Goal: Contribute content: Contribute content

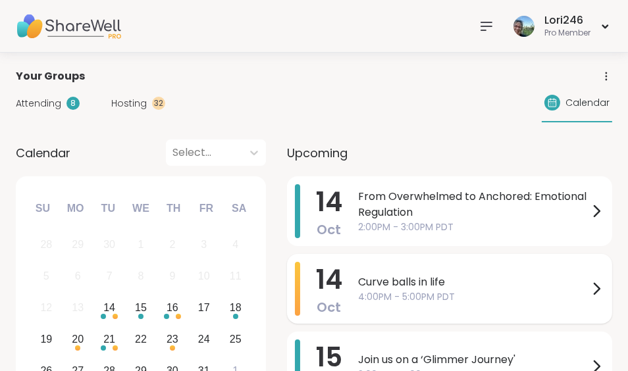
drag, startPoint x: 0, startPoint y: 0, endPoint x: 374, endPoint y: 282, distance: 467.9
click at [374, 282] on span "Curve balls in life" at bounding box center [473, 282] width 230 height 16
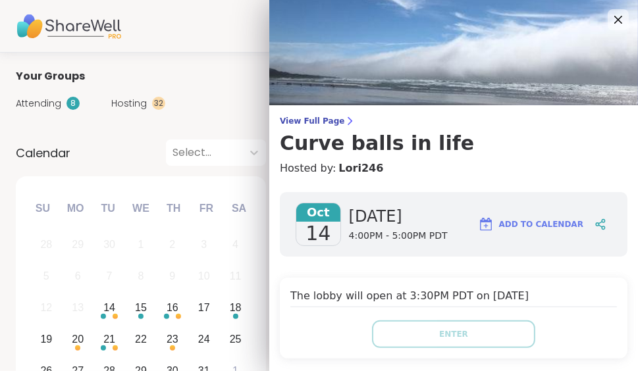
click at [374, 282] on div "The lobby will open at 3:30PM PDT on [DATE] Enter" at bounding box center [453, 318] width 347 height 81
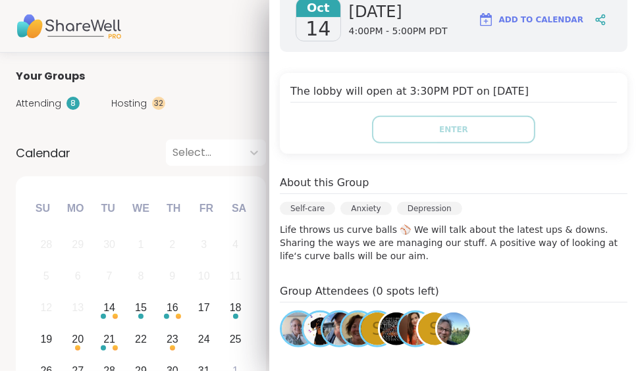
scroll to position [224, 0]
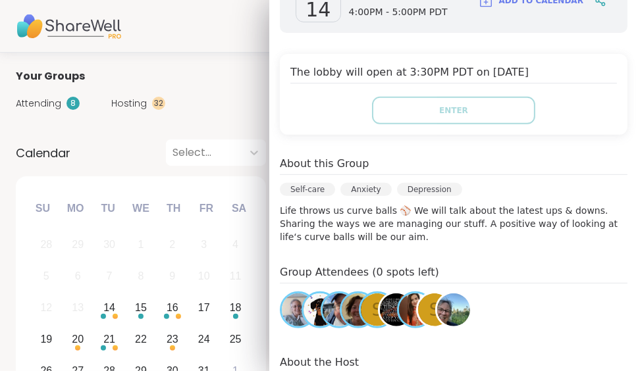
click at [362, 316] on div "S" at bounding box center [377, 309] width 33 height 33
click at [380, 316] on img at bounding box center [396, 309] width 33 height 33
click at [429, 315] on span "s" at bounding box center [434, 310] width 11 height 26
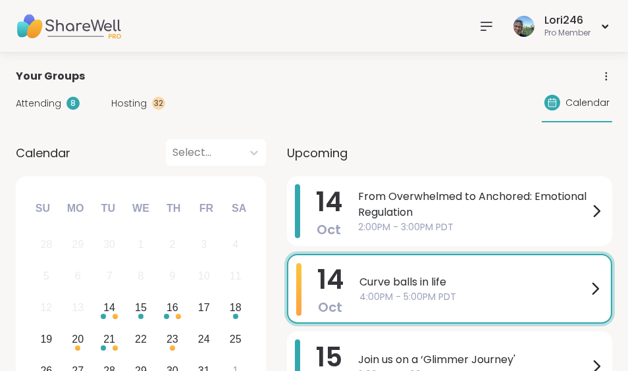
click at [407, 284] on span "Curve balls in life" at bounding box center [473, 282] width 228 height 16
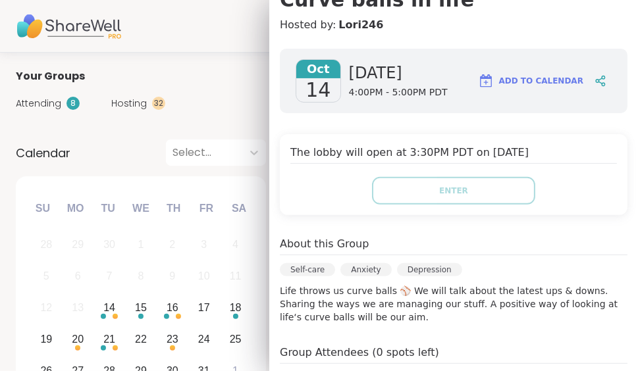
scroll to position [146, 0]
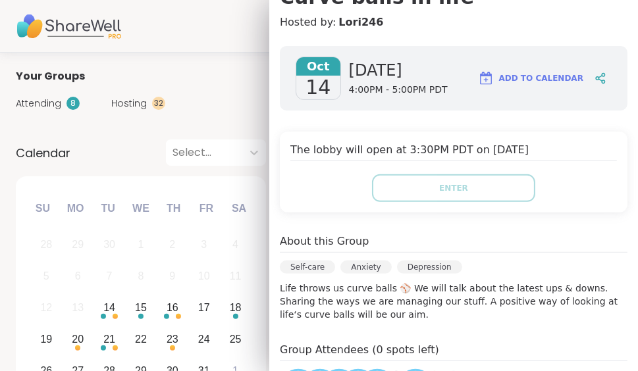
click at [610, 244] on div "[DATE] [DATE] 4:00PM - 5:00PM PDT Add to Calendar The lobby will open at 3:30PM…" at bounding box center [453, 304] width 368 height 537
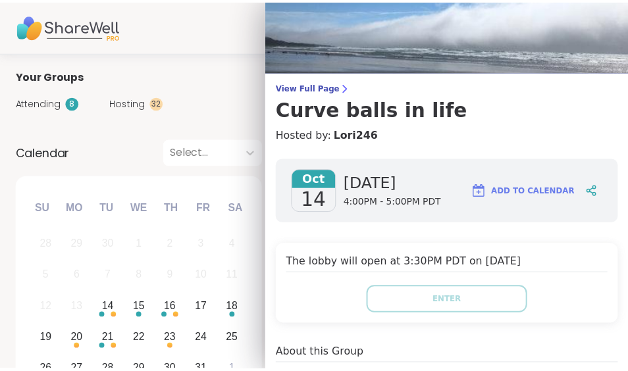
scroll to position [0, 0]
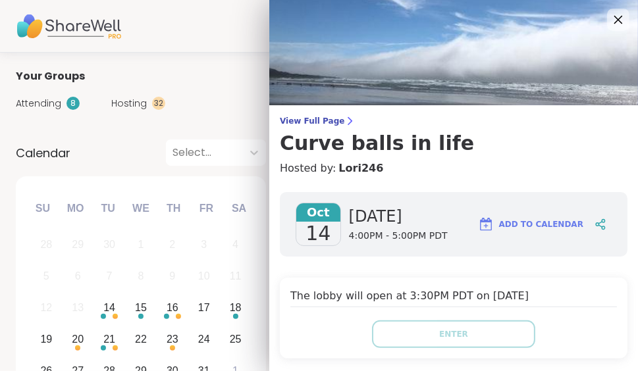
click at [609, 18] on icon at bounding box center [617, 19] width 16 height 16
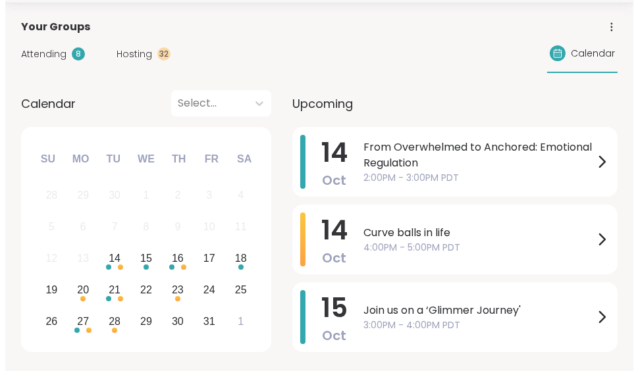
scroll to position [32, 0]
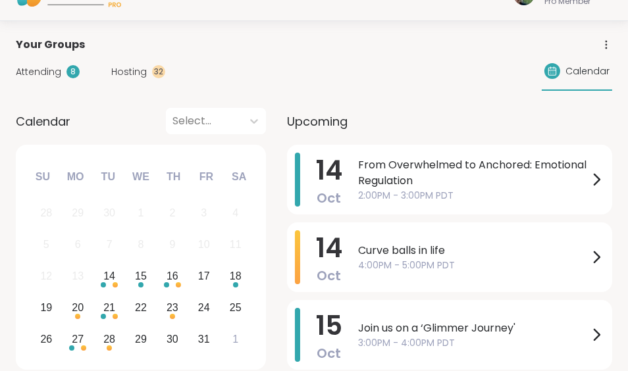
click at [129, 71] on span "Hosting" at bounding box center [129, 72] width 36 height 14
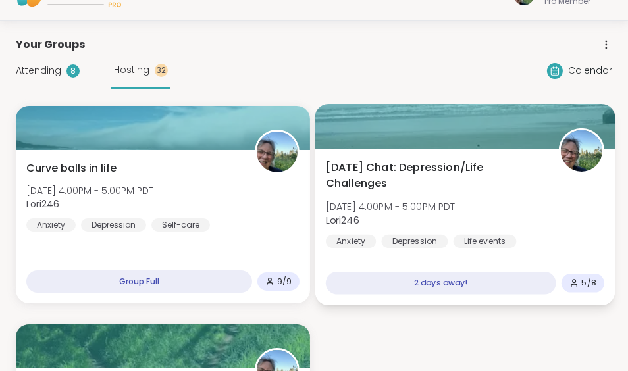
click at [426, 122] on div at bounding box center [465, 126] width 300 height 45
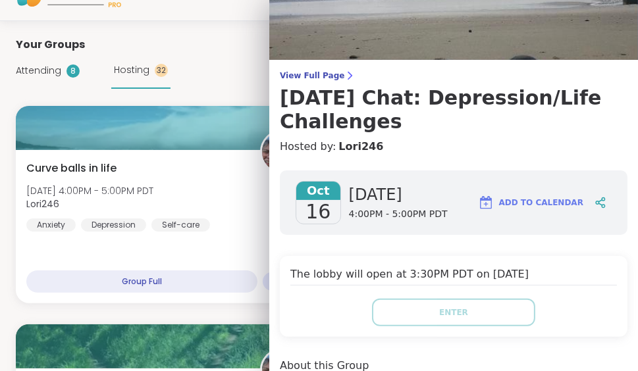
scroll to position [0, 0]
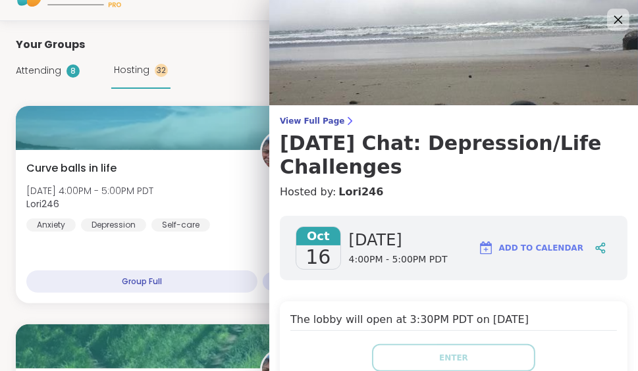
click at [609, 18] on icon at bounding box center [617, 19] width 16 height 16
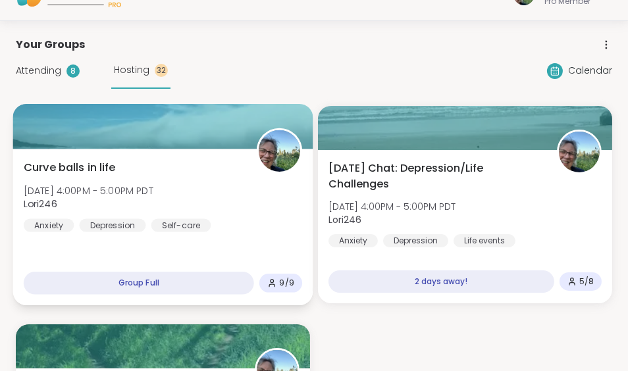
click at [134, 139] on div at bounding box center [163, 126] width 300 height 45
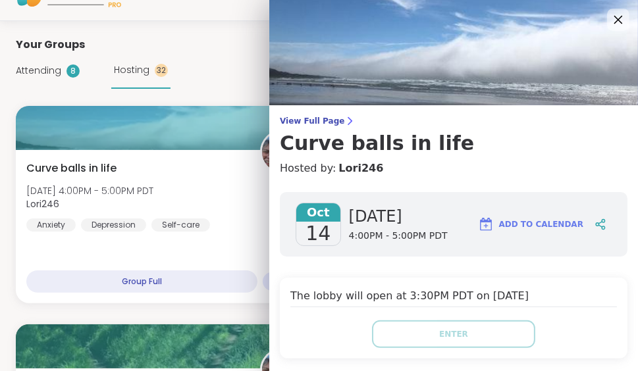
click at [609, 15] on icon at bounding box center [617, 19] width 16 height 16
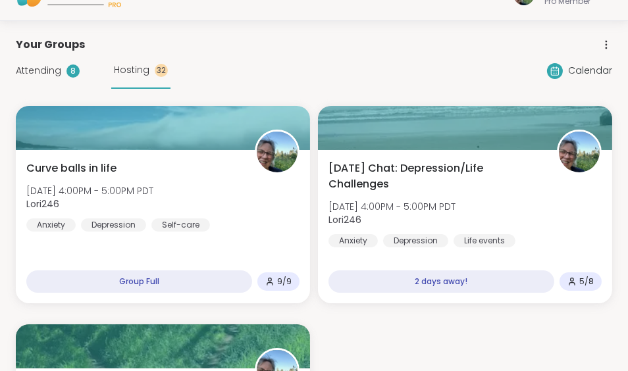
click at [37, 70] on span "Attending" at bounding box center [38, 71] width 45 height 14
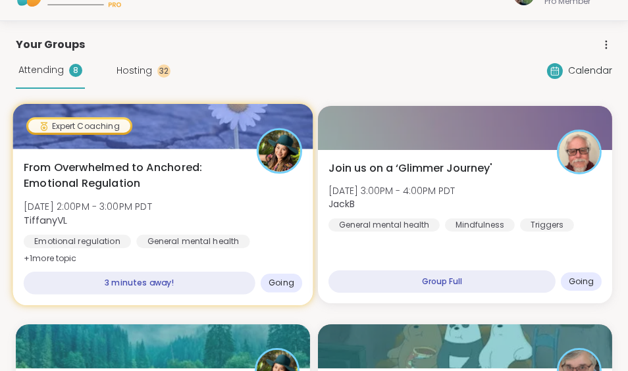
click at [169, 121] on div at bounding box center [163, 126] width 300 height 45
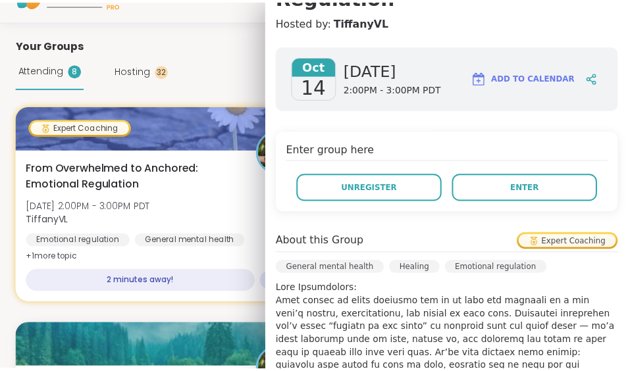
scroll to position [193, 0]
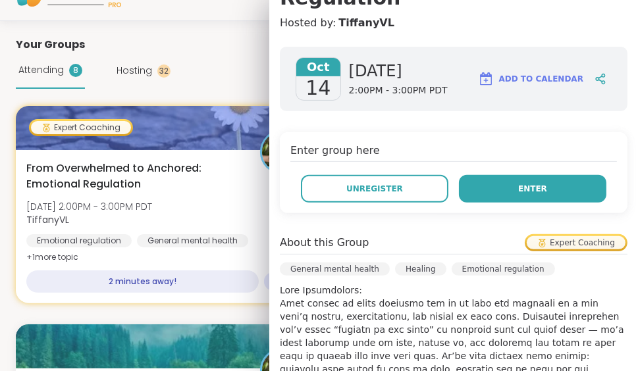
click at [496, 175] on button "Enter" at bounding box center [532, 189] width 147 height 28
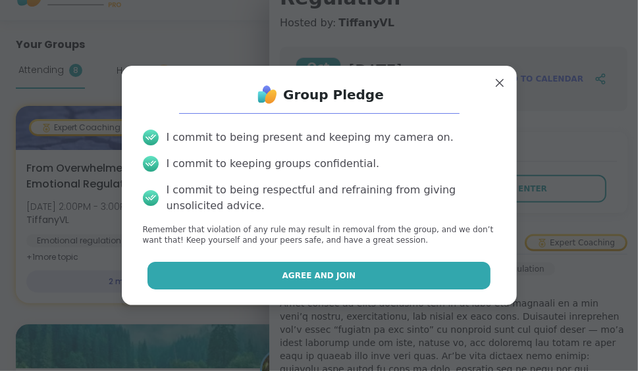
click at [338, 270] on span "Agree and Join" at bounding box center [319, 276] width 74 height 12
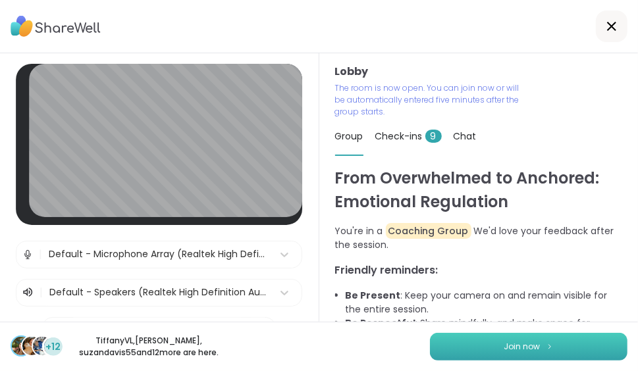
click at [504, 351] on span "Join now" at bounding box center [522, 347] width 36 height 12
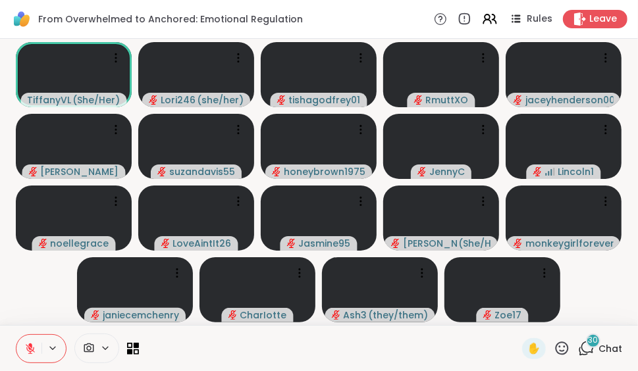
click at [598, 347] on span "Chat" at bounding box center [610, 348] width 24 height 13
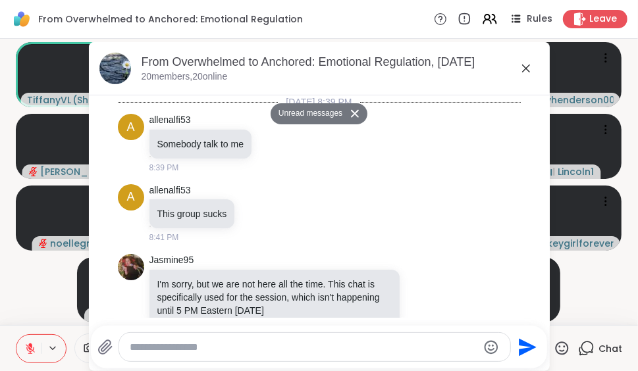
scroll to position [2752, 0]
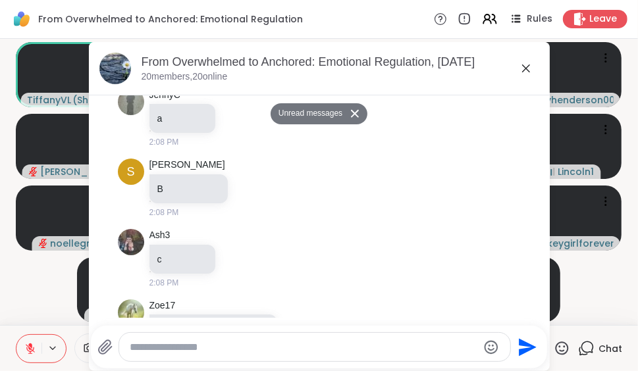
click at [130, 345] on textarea "Type your message" at bounding box center [304, 347] width 348 height 13
type textarea "*"
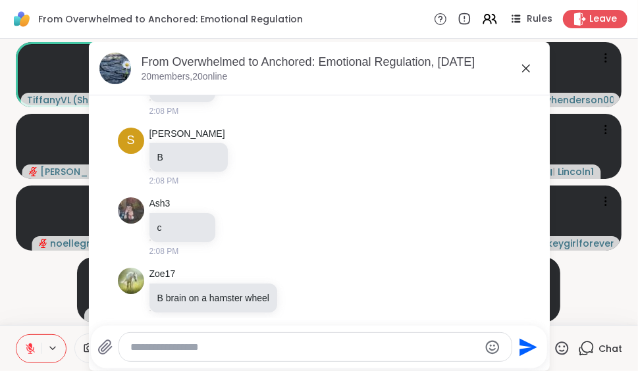
scroll to position [2790, 0]
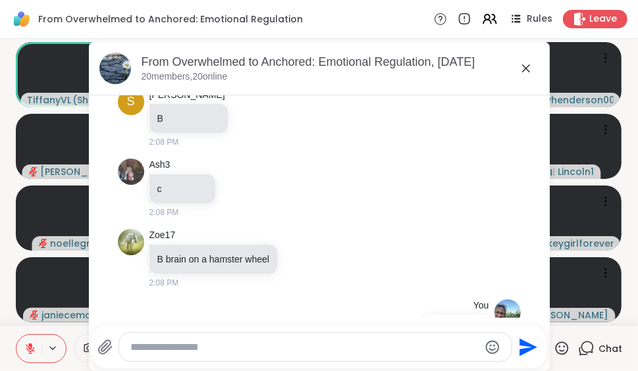
click at [518, 68] on icon at bounding box center [526, 69] width 16 height 16
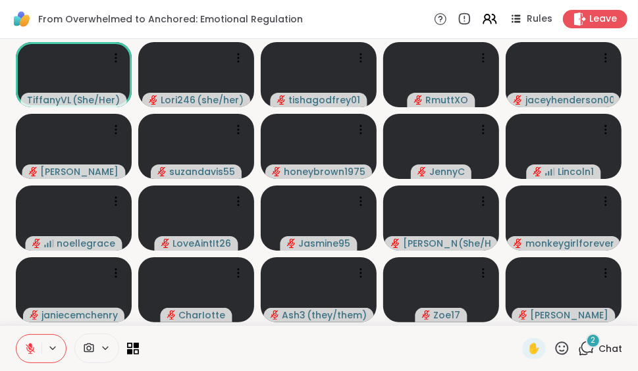
click at [592, 341] on div "2 Chat" at bounding box center [600, 348] width 44 height 21
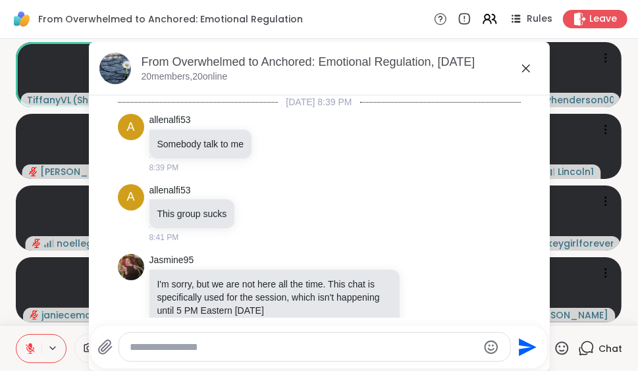
scroll to position [2961, 0]
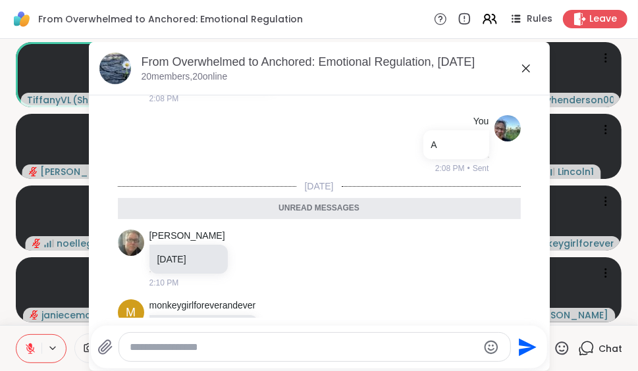
click at [524, 68] on icon at bounding box center [526, 69] width 16 height 16
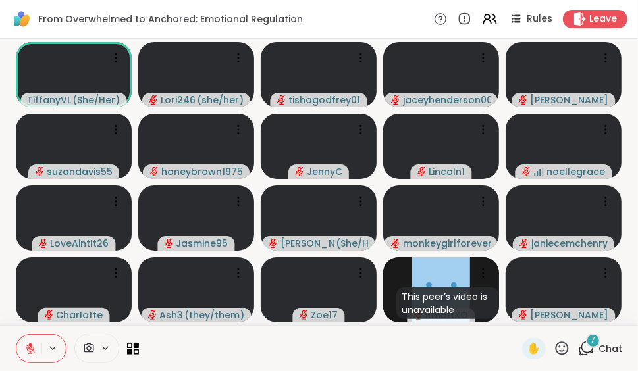
click at [578, 345] on icon at bounding box center [586, 348] width 16 height 16
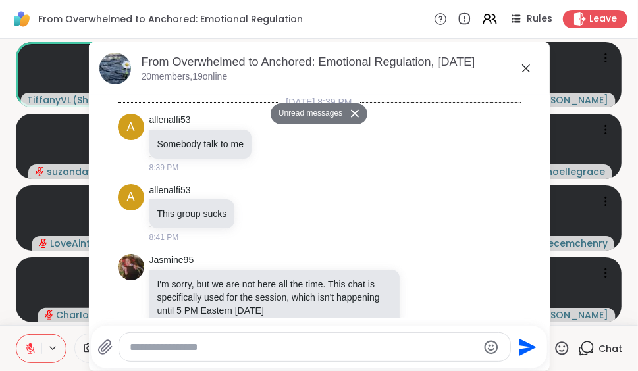
scroll to position [3451, 0]
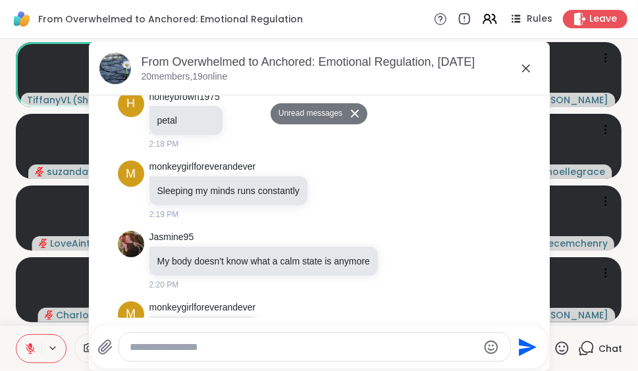
click at [518, 68] on icon at bounding box center [526, 69] width 16 height 16
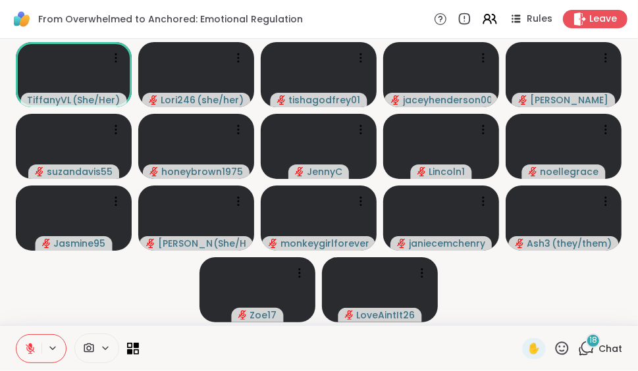
click at [588, 344] on div "18" at bounding box center [593, 341] width 14 height 14
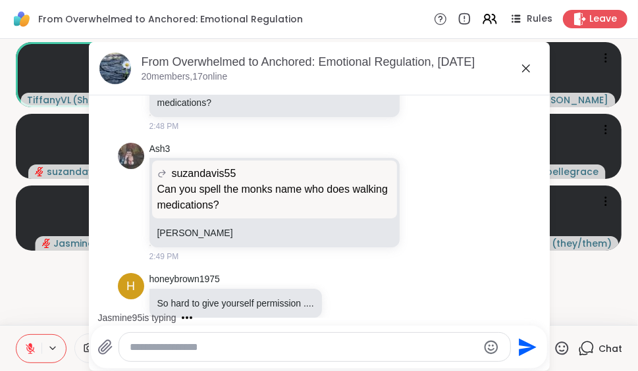
scroll to position [4996, 0]
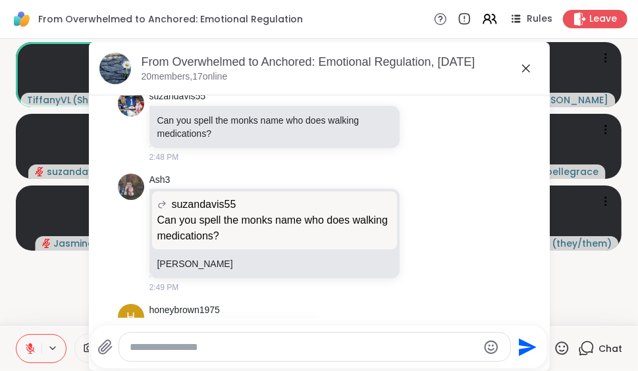
click at [518, 68] on icon at bounding box center [526, 69] width 16 height 16
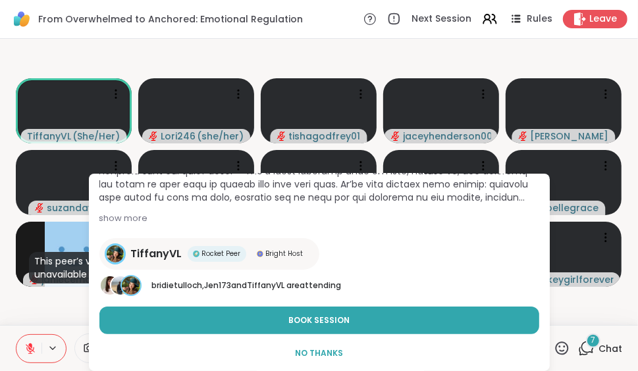
scroll to position [168, 0]
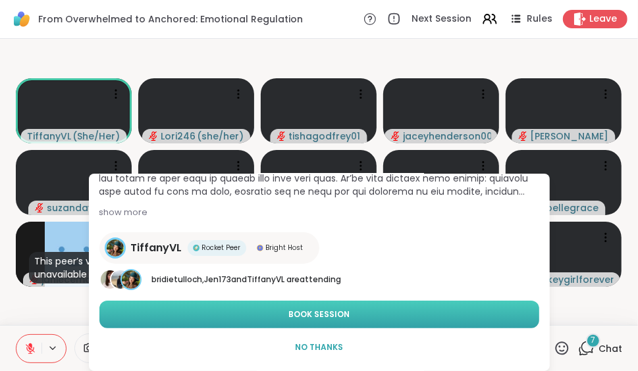
click at [301, 309] on span "Book Session" at bounding box center [318, 315] width 61 height 12
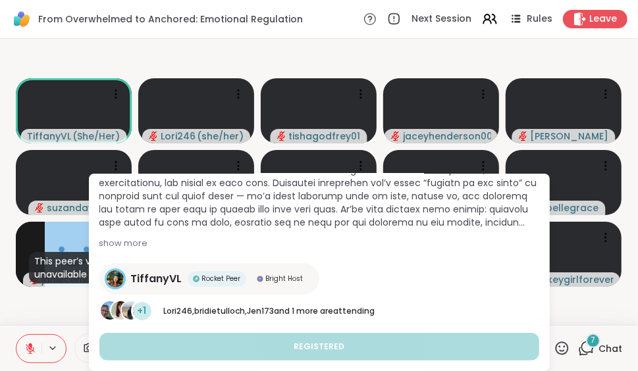
scroll to position [137, 0]
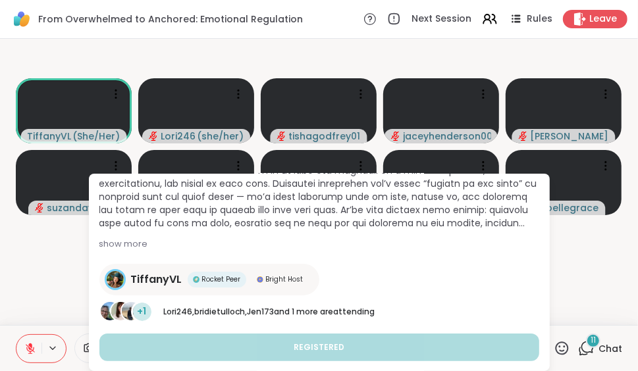
click at [598, 343] on span "Chat" at bounding box center [610, 348] width 24 height 13
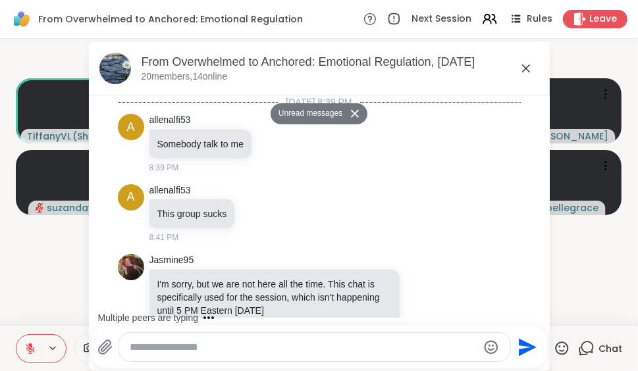
click at [144, 345] on textarea "Type your message" at bounding box center [304, 347] width 348 height 13
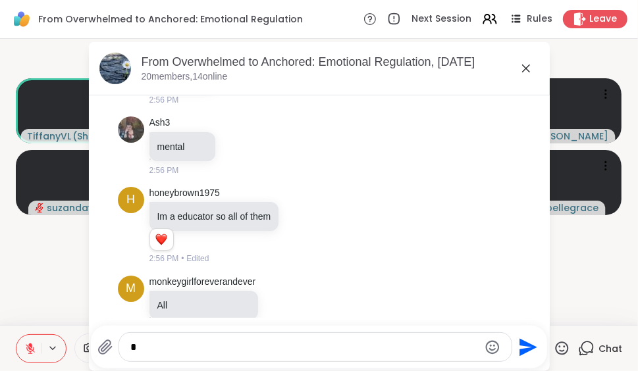
scroll to position [5893, 0]
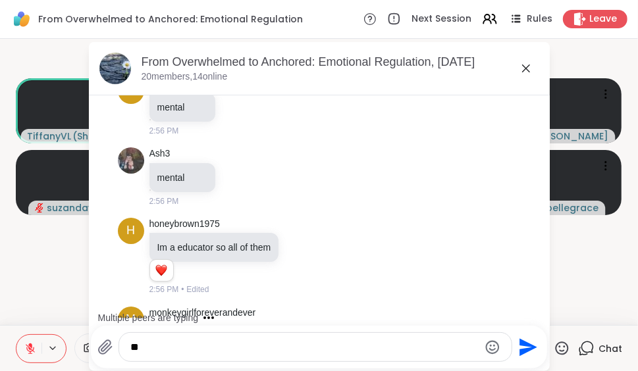
type textarea "*"
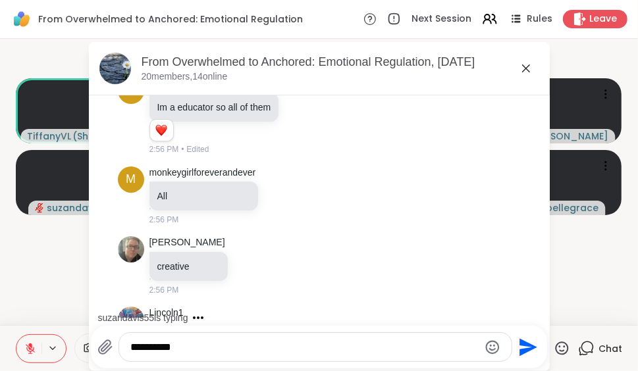
scroll to position [6103, 0]
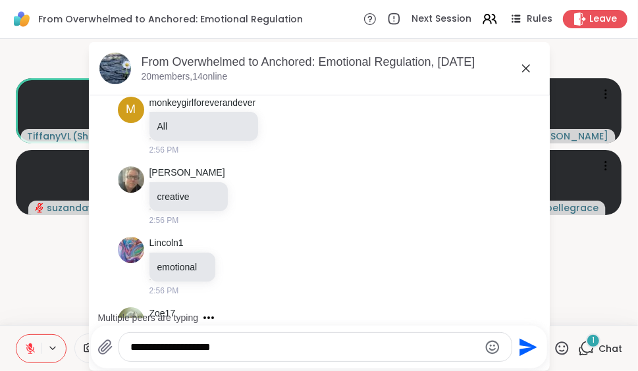
type textarea "**********"
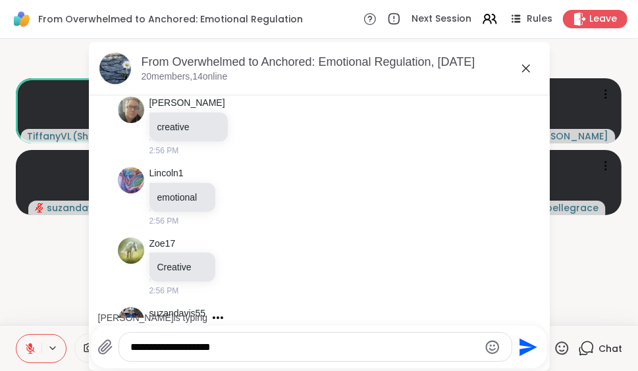
scroll to position [6243, 0]
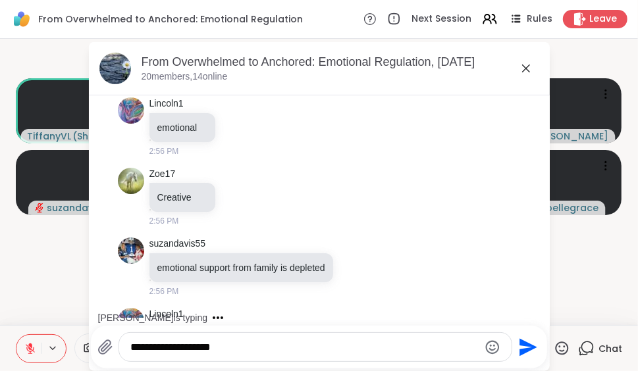
click at [520, 345] on icon "Send" at bounding box center [529, 347] width 18 height 18
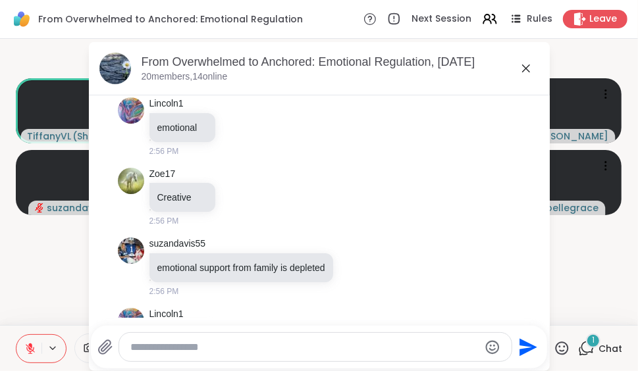
scroll to position [6383, 0]
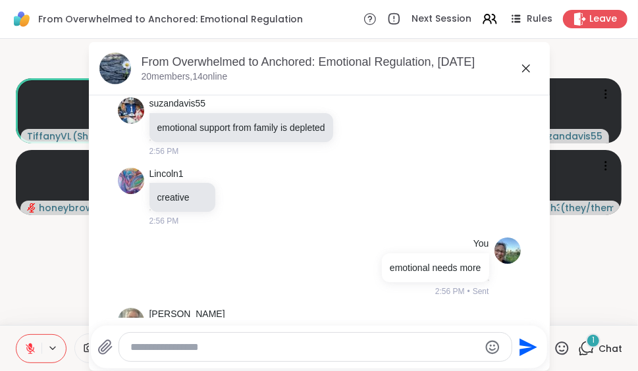
click at [130, 349] on textarea "Type your message" at bounding box center [304, 347] width 348 height 13
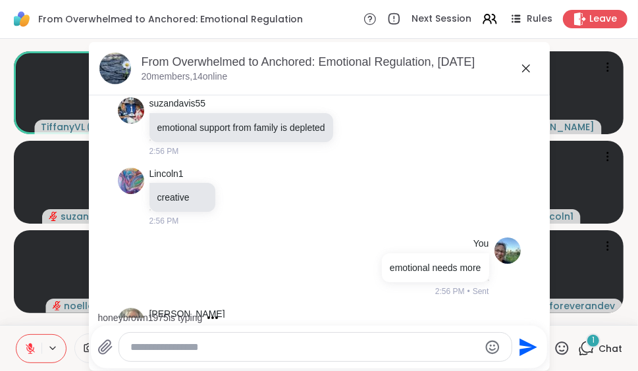
click at [520, 63] on icon at bounding box center [526, 69] width 16 height 16
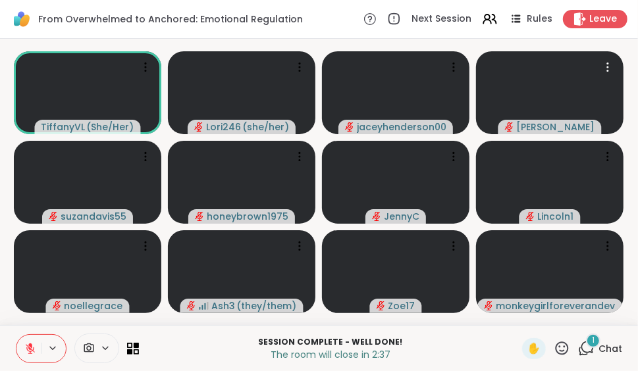
click at [520, 63] on video at bounding box center [549, 92] width 147 height 83
click at [588, 343] on div "1" at bounding box center [593, 341] width 14 height 14
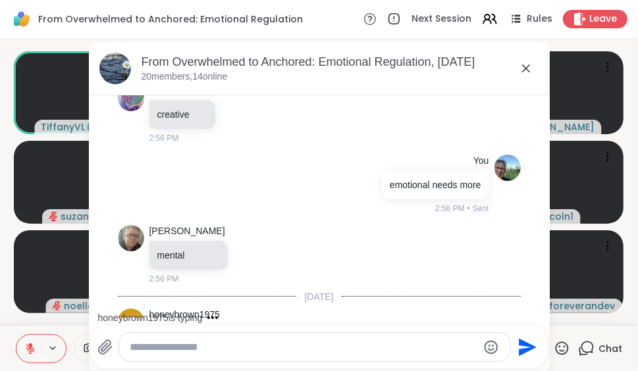
scroll to position [6523, 0]
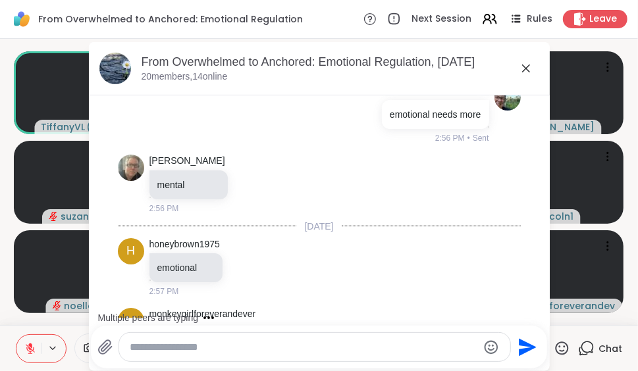
click at [132, 345] on textarea "Type your message" at bounding box center [304, 347] width 348 height 13
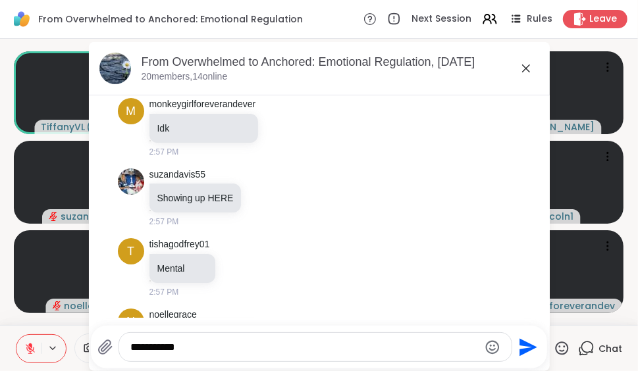
scroll to position [6803, 0]
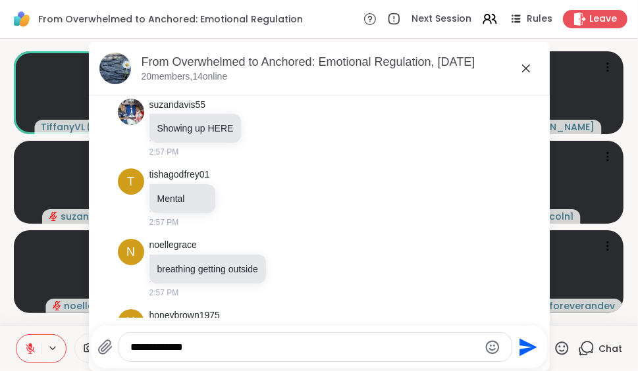
type textarea "**********"
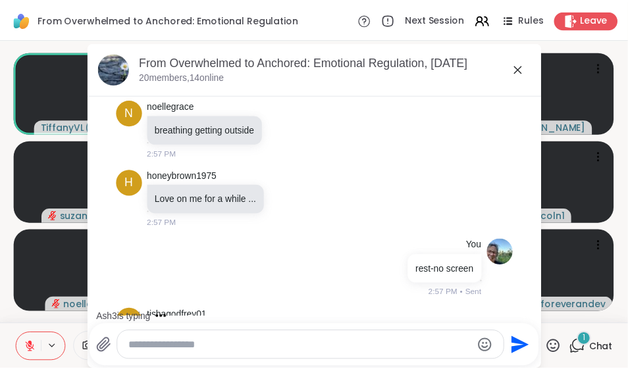
scroll to position [7026, 0]
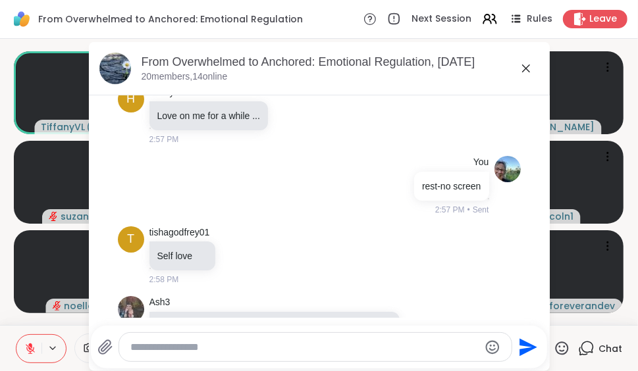
click at [516, 60] on div "From Overwhelmed to Anchored: Emotional Regulation, [DATE]" at bounding box center [339, 62] width 397 height 16
click at [522, 68] on icon at bounding box center [526, 68] width 8 height 8
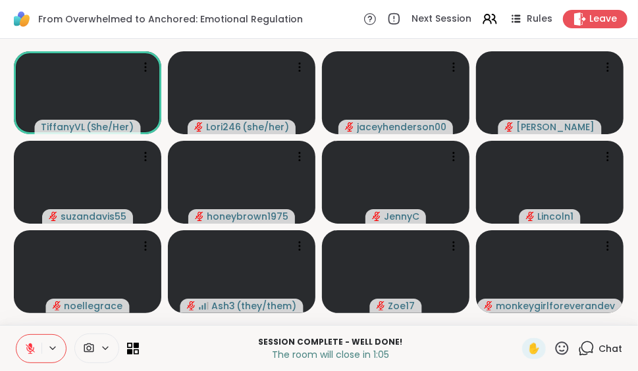
click at [553, 345] on icon at bounding box center [561, 348] width 16 height 16
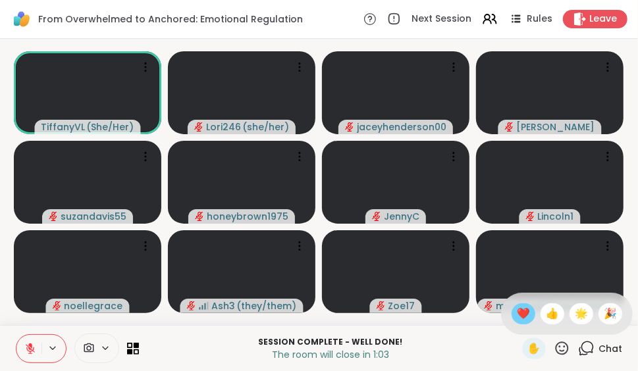
click at [517, 315] on span "❤️" at bounding box center [523, 314] width 13 height 16
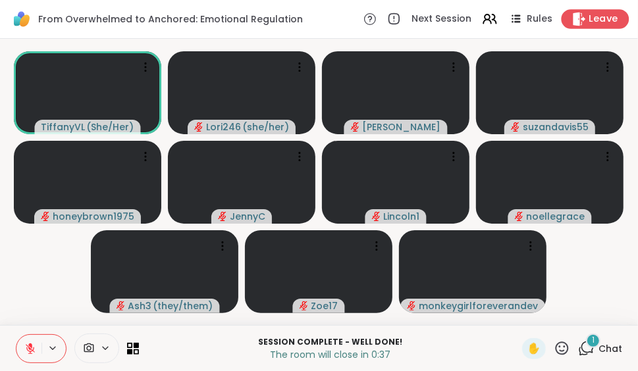
click at [589, 18] on span "Leave" at bounding box center [603, 20] width 29 height 14
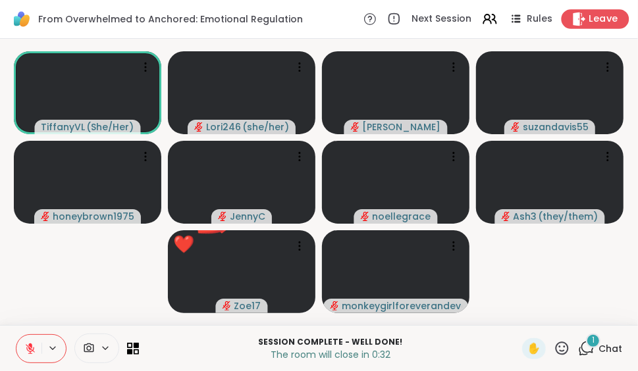
click at [589, 13] on span "Leave" at bounding box center [603, 20] width 29 height 14
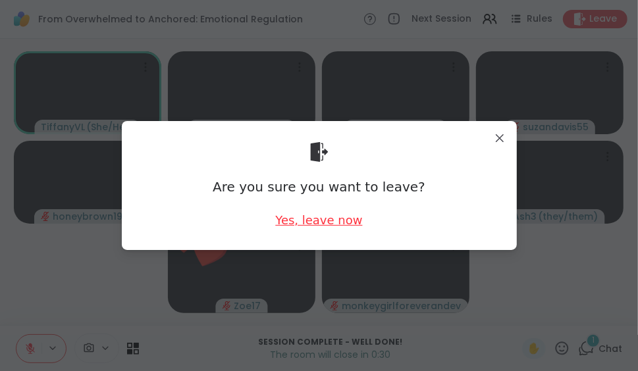
click at [334, 214] on div "Yes, leave now" at bounding box center [318, 220] width 87 height 16
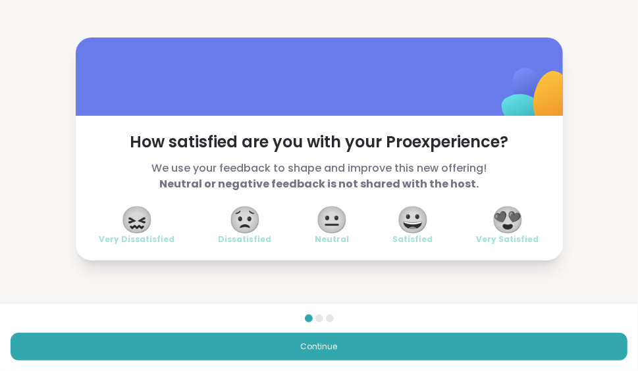
click at [496, 218] on span "😍" at bounding box center [507, 220] width 33 height 24
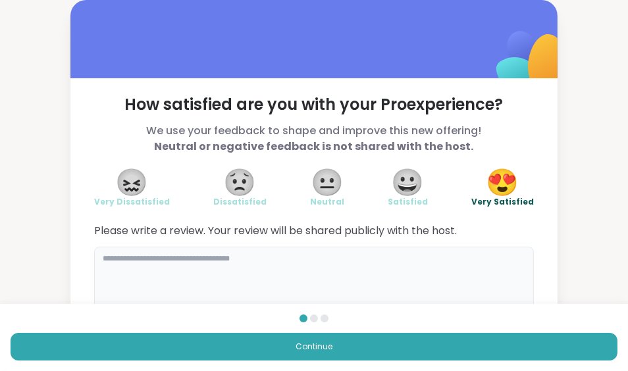
click at [103, 261] on textarea at bounding box center [314, 278] width 440 height 63
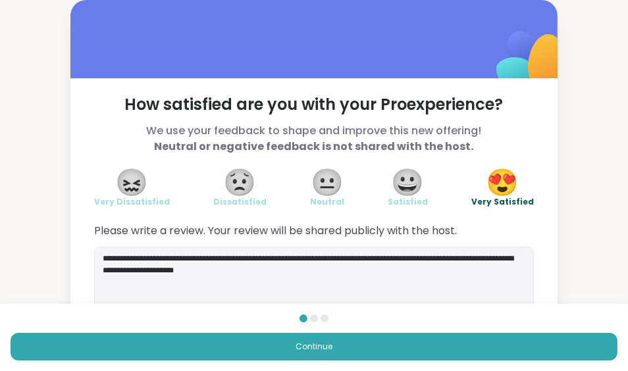
click at [119, 45] on div at bounding box center [313, 39] width 487 height 78
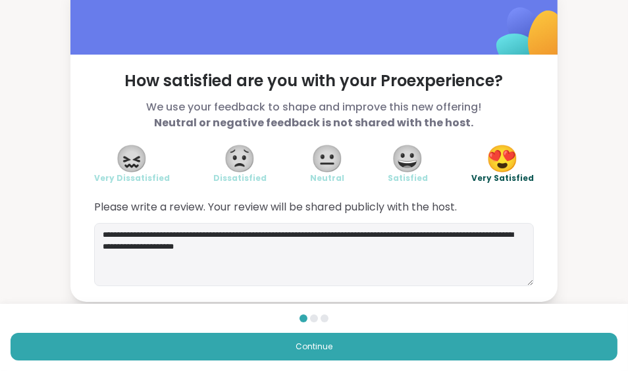
scroll to position [28, 0]
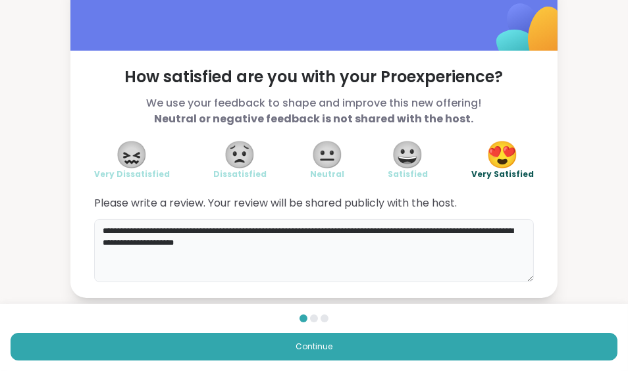
click at [252, 243] on textarea "**********" at bounding box center [314, 250] width 440 height 63
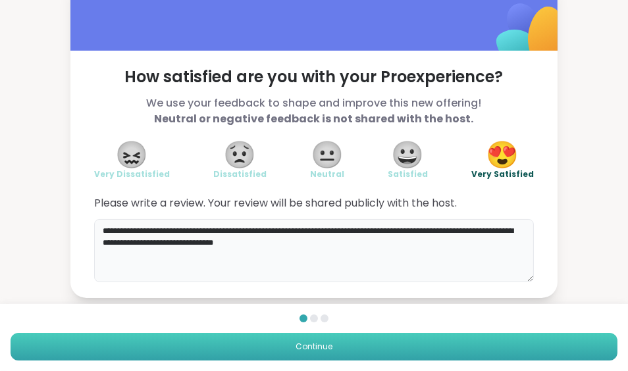
type textarea "**********"
click at [317, 341] on span "Continue" at bounding box center [313, 347] width 37 height 12
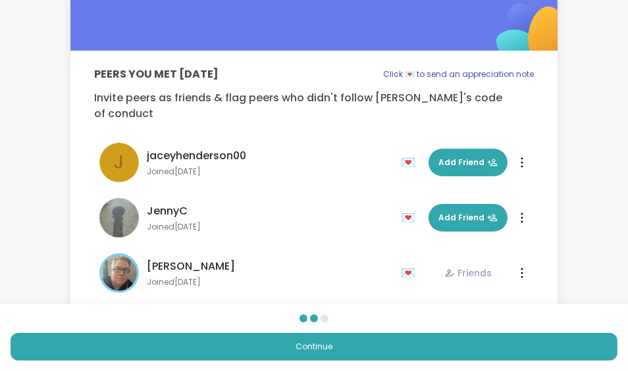
scroll to position [813, 0]
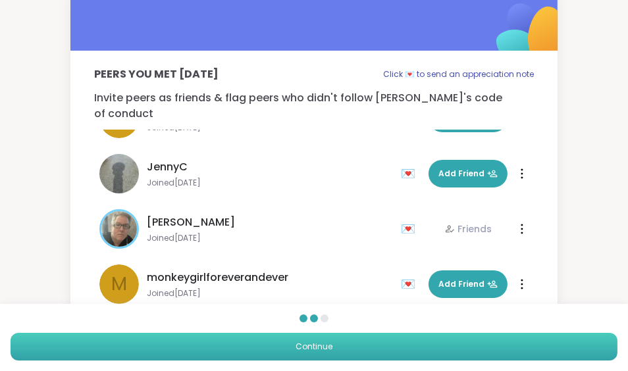
click at [326, 337] on button "Continue" at bounding box center [314, 347] width 607 height 28
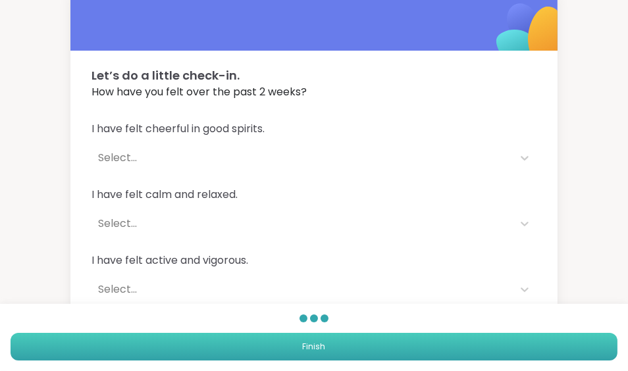
click at [326, 337] on button "Finish" at bounding box center [314, 347] width 607 height 28
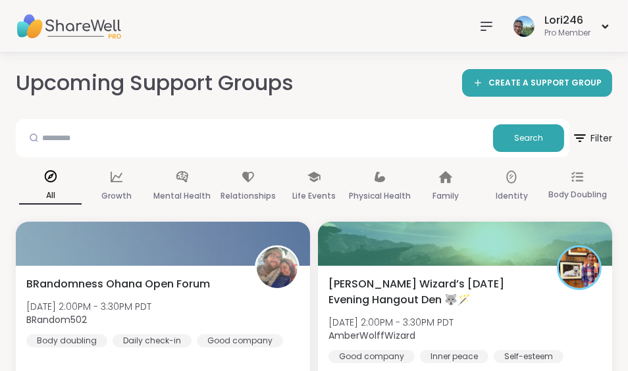
click at [482, 22] on icon at bounding box center [486, 26] width 11 height 8
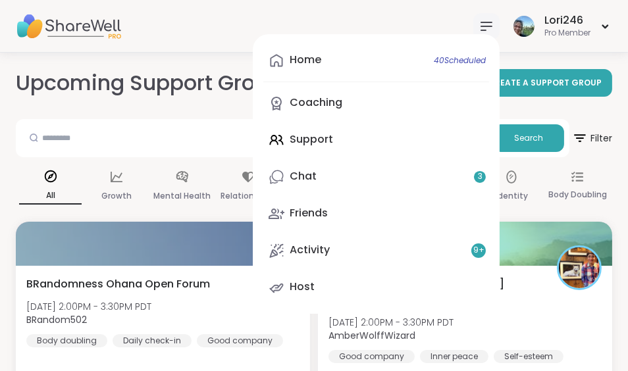
click at [482, 22] on icon at bounding box center [486, 26] width 11 height 8
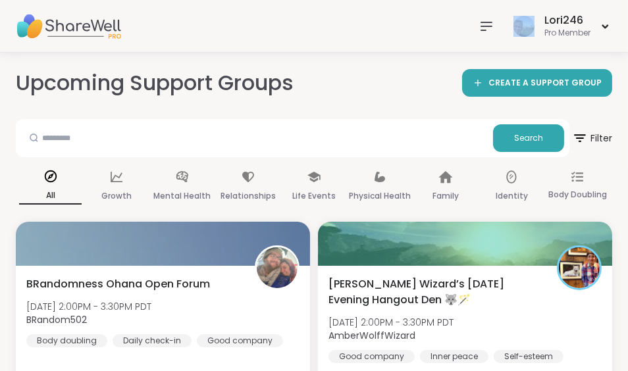
click at [482, 22] on icon at bounding box center [486, 26] width 11 height 8
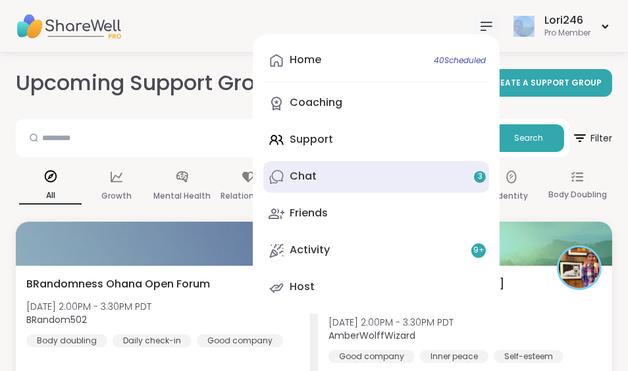
click at [478, 176] on span "3" at bounding box center [480, 176] width 5 height 11
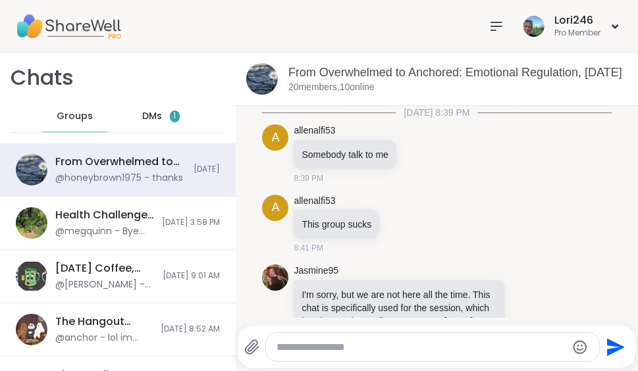
scroll to position [7326, 0]
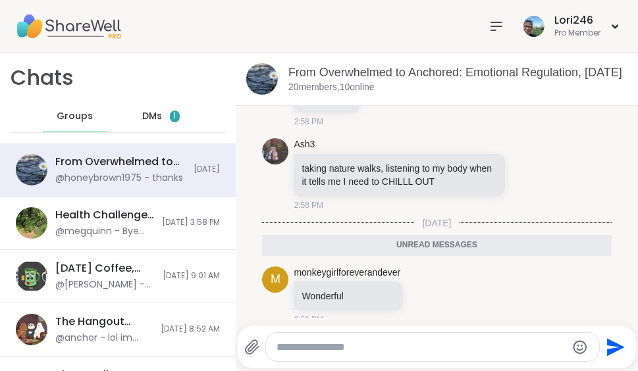
click at [145, 114] on span "DMs" at bounding box center [152, 116] width 20 height 13
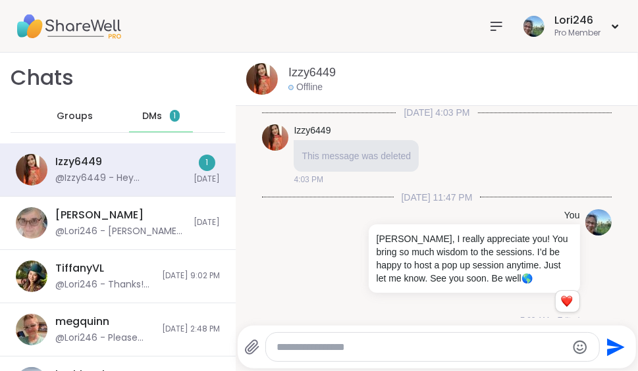
scroll to position [362, 0]
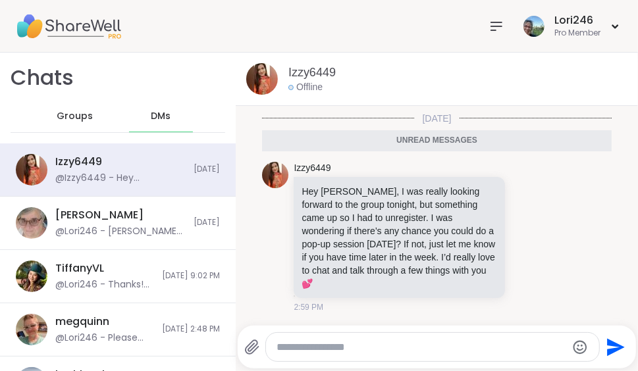
click at [151, 114] on span "DMs" at bounding box center [161, 116] width 20 height 13
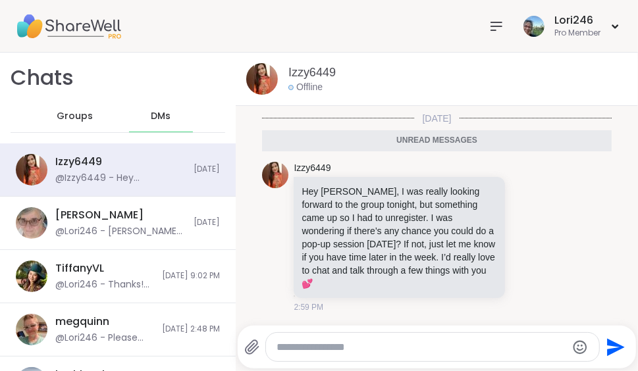
click at [291, 347] on textarea "Type your message" at bounding box center [421, 347] width 290 height 13
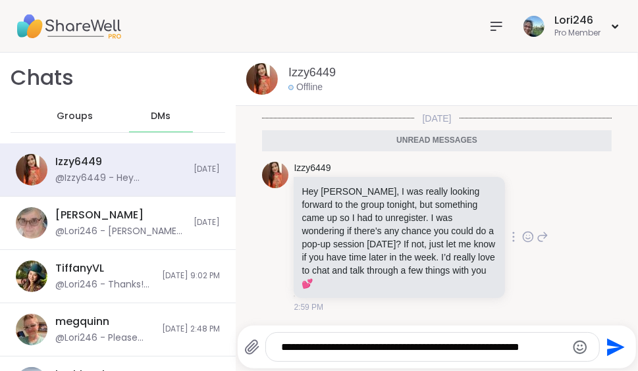
scroll to position [0, 0]
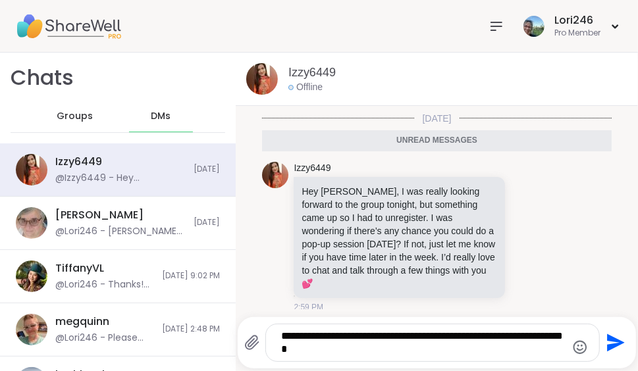
type textarea "**********"
click at [607, 341] on icon "Send" at bounding box center [616, 343] width 18 height 18
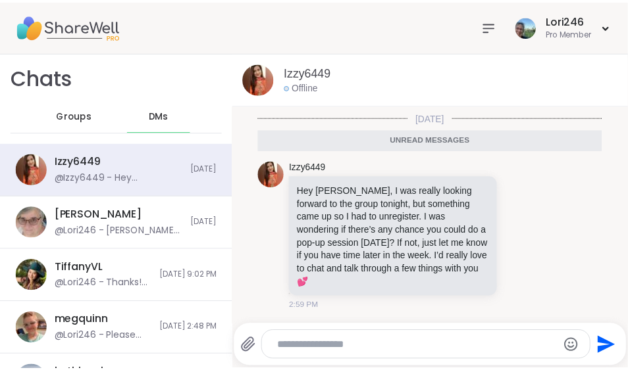
scroll to position [414, 0]
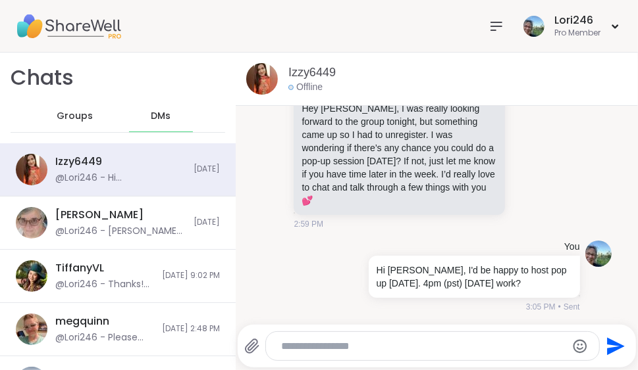
click at [488, 24] on icon at bounding box center [496, 26] width 16 height 16
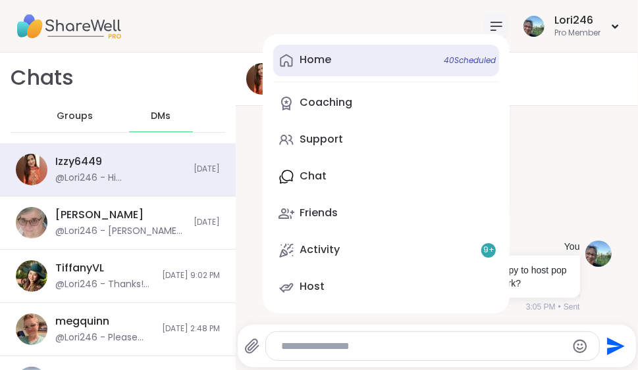
click at [301, 51] on link "Home 40 Scheduled" at bounding box center [386, 61] width 226 height 32
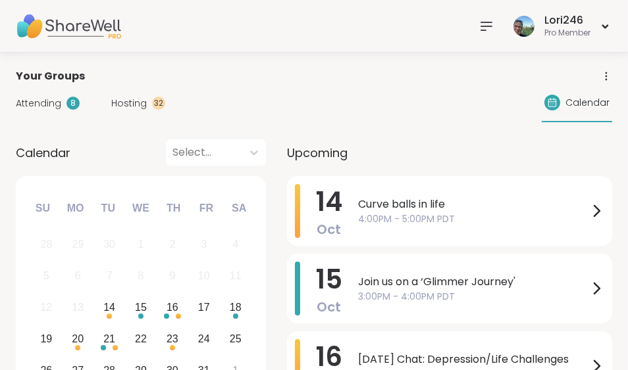
click at [157, 102] on div "32" at bounding box center [158, 103] width 13 height 13
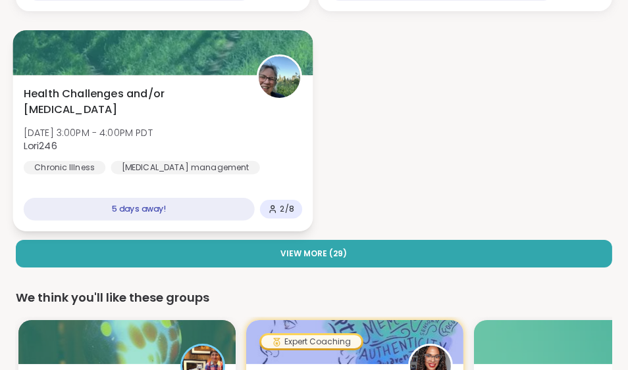
scroll to position [328, 0]
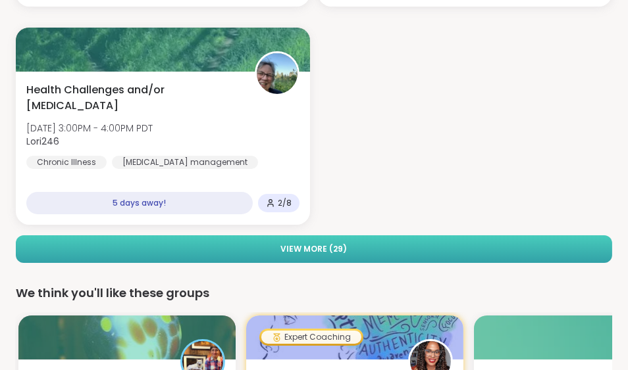
click at [339, 244] on span "View More ( 29 )" at bounding box center [314, 249] width 66 height 12
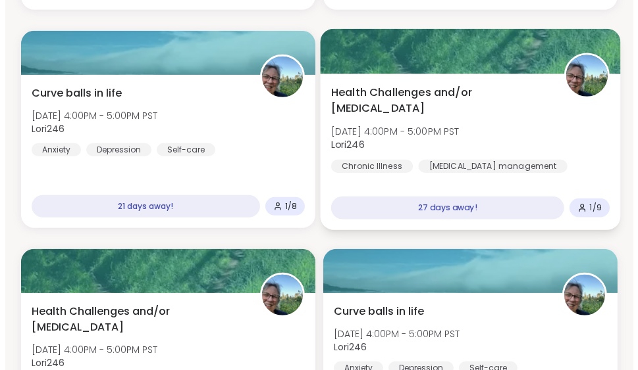
scroll to position [986, 0]
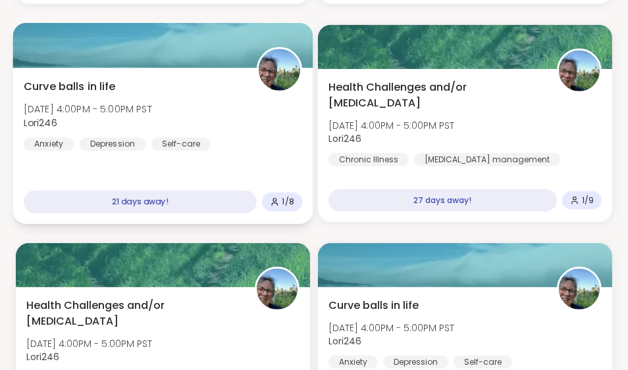
click at [171, 47] on div at bounding box center [163, 45] width 300 height 45
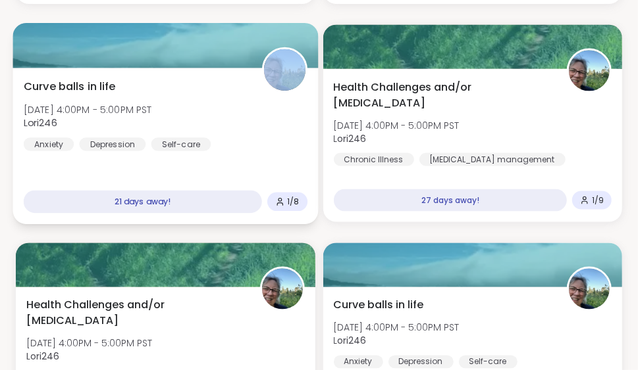
click at [171, 47] on div at bounding box center [165, 45] width 305 height 45
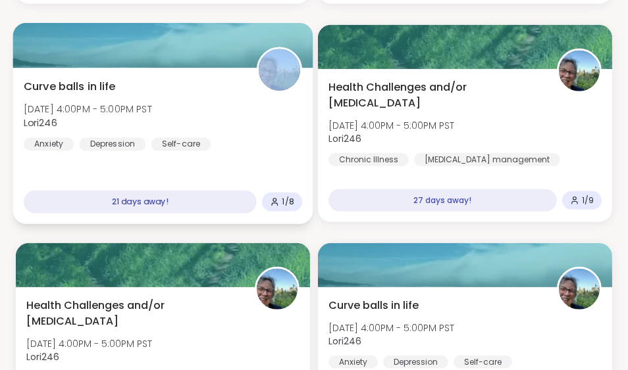
click at [171, 47] on div at bounding box center [163, 45] width 300 height 45
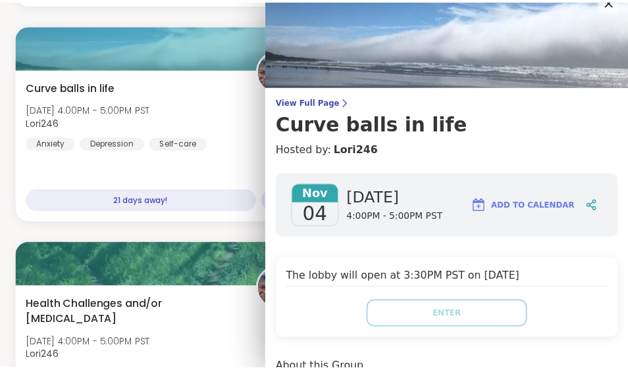
scroll to position [0, 0]
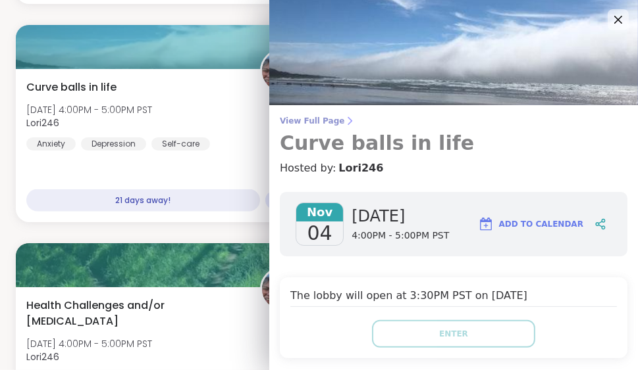
click at [299, 120] on span "View Full Page" at bounding box center [453, 121] width 347 height 11
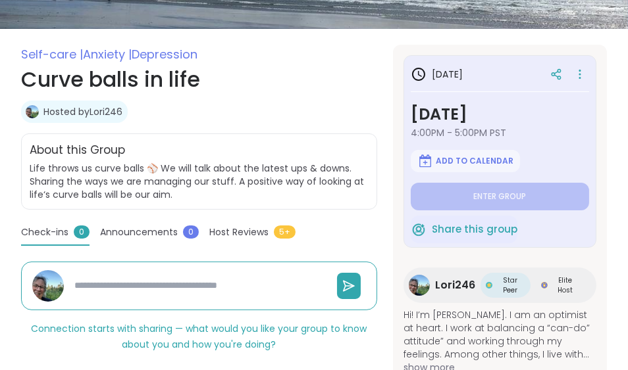
scroll to position [197, 0]
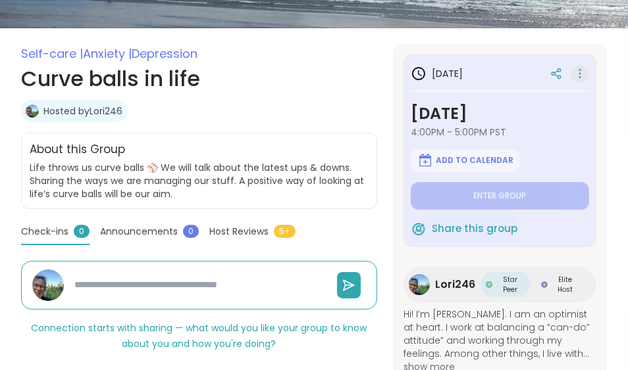
click at [573, 71] on icon at bounding box center [579, 73] width 13 height 18
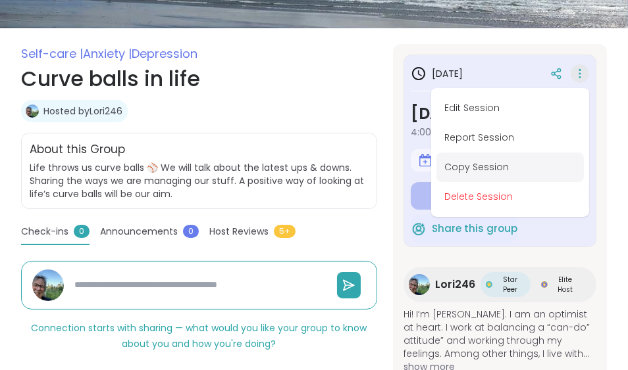
click at [457, 163] on button "Copy Session" at bounding box center [509, 168] width 147 height 30
type textarea "*"
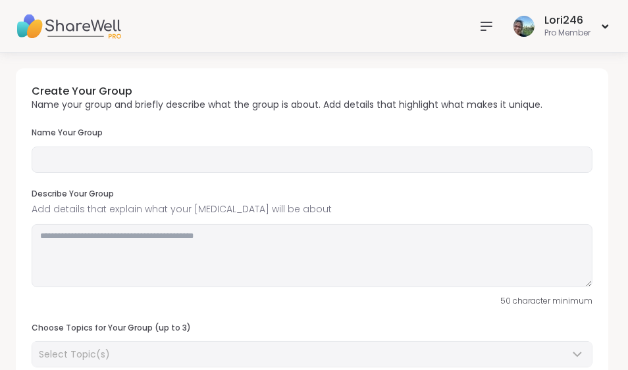
type input "**********"
type textarea "**********"
type input "*"
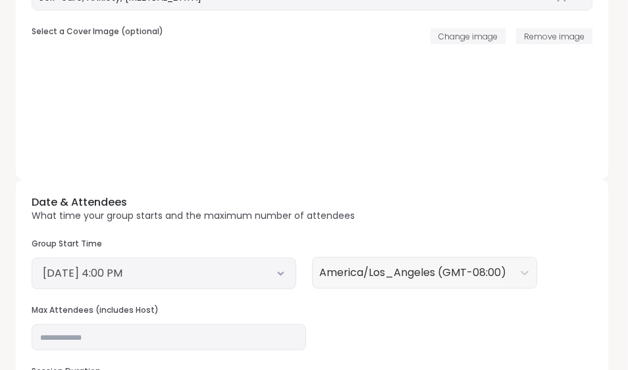
scroll to position [394, 0]
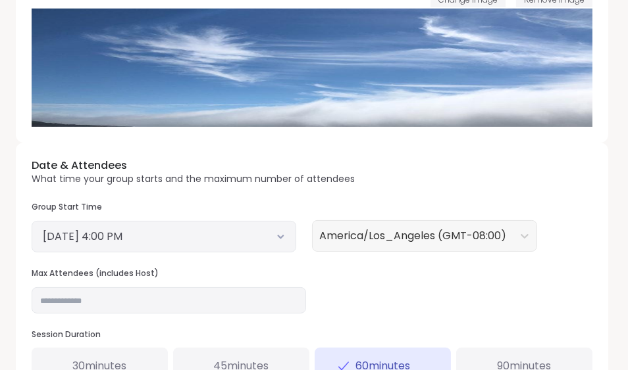
click at [284, 234] on icon at bounding box center [280, 236] width 9 height 5
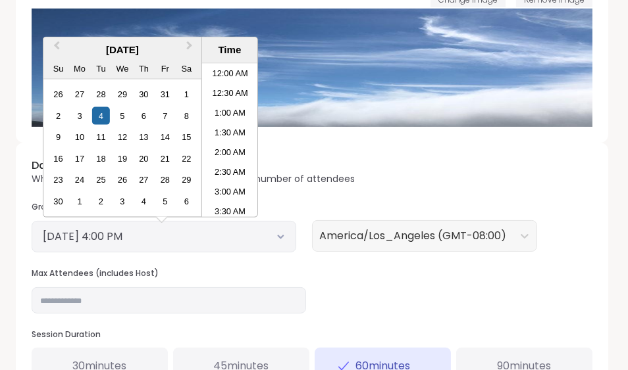
scroll to position [565, 0]
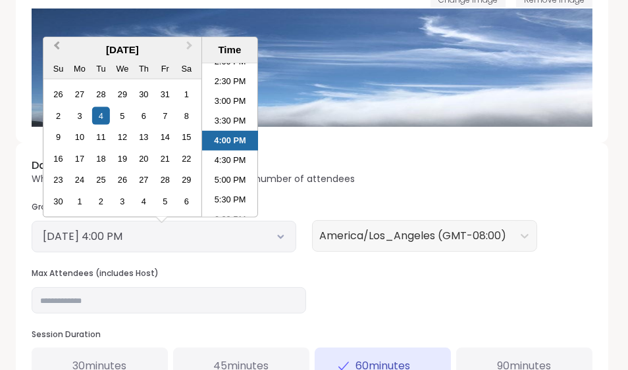
click at [52, 45] on button "Previous Month" at bounding box center [55, 49] width 21 height 21
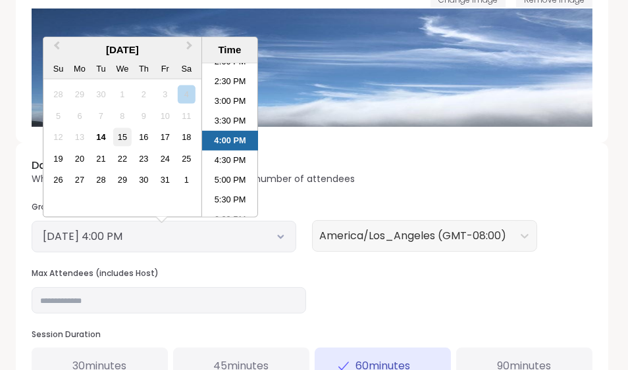
click at [122, 136] on div "15" at bounding box center [122, 137] width 18 height 18
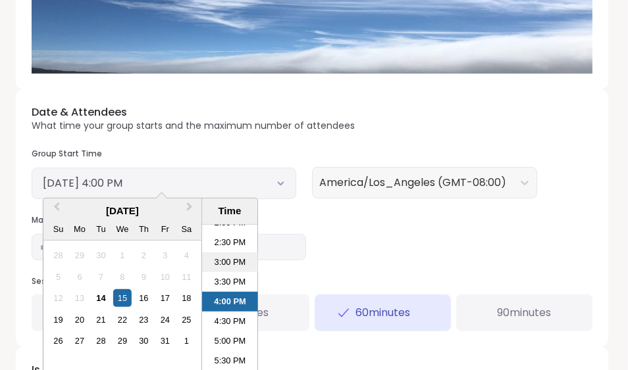
scroll to position [460, 0]
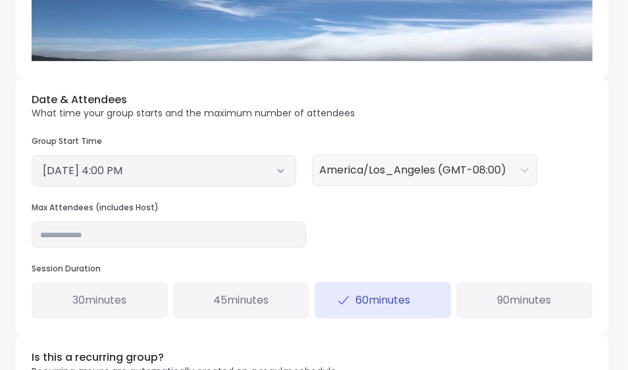
click at [402, 203] on div "Date & Attendees What time your group starts and the maximum number of attendee…" at bounding box center [312, 206] width 592 height 258
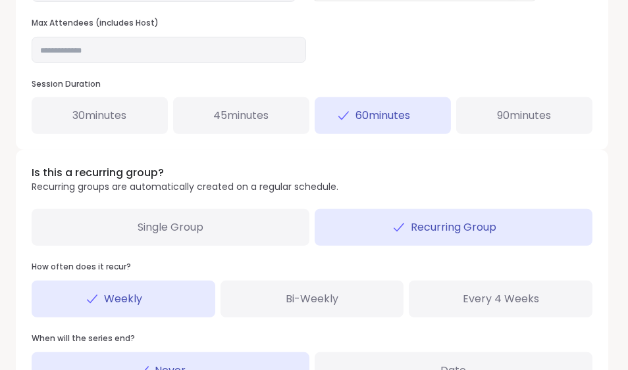
scroll to position [657, 0]
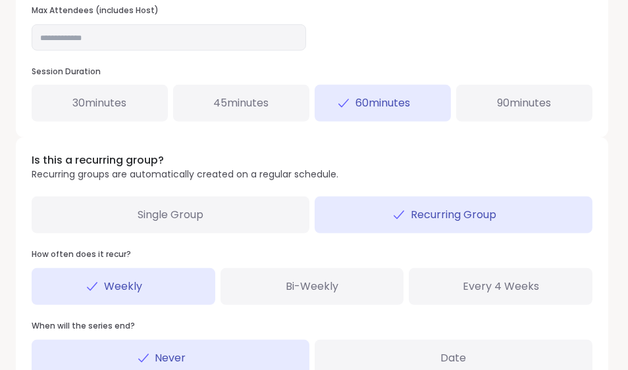
click at [191, 215] on span "Single Group" at bounding box center [171, 215] width 66 height 16
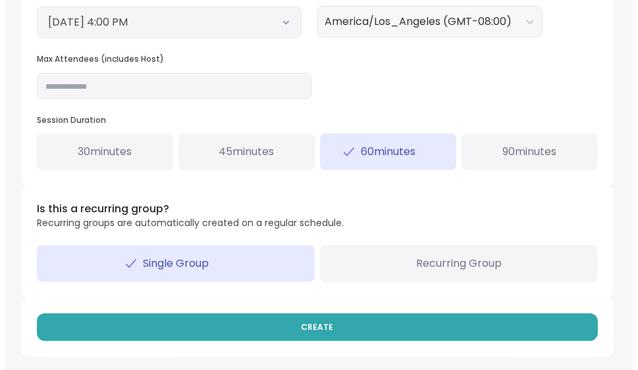
scroll to position [609, 0]
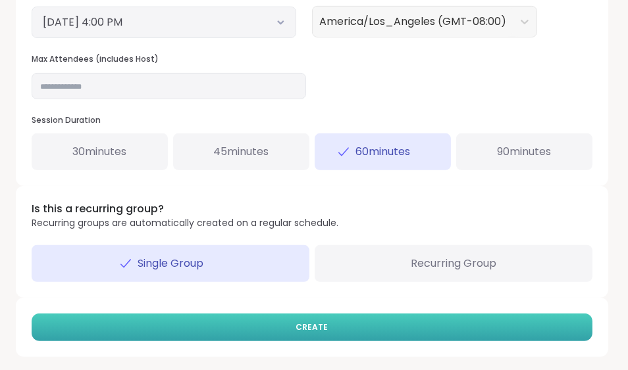
click at [293, 327] on button "CREATE" at bounding box center [312, 328] width 561 height 28
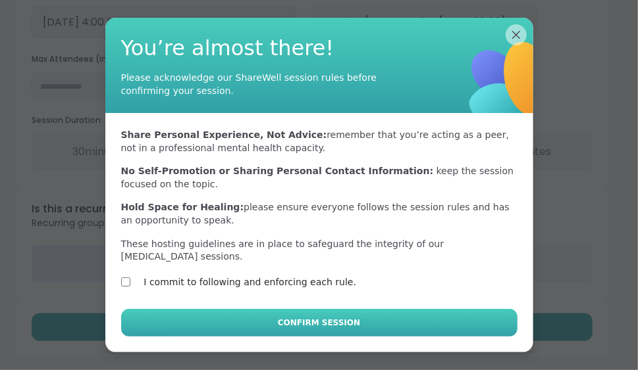
click at [205, 313] on button "Confirm Session" at bounding box center [319, 323] width 396 height 28
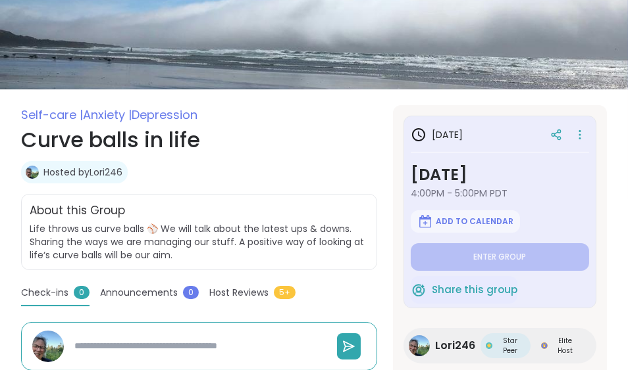
scroll to position [126, 0]
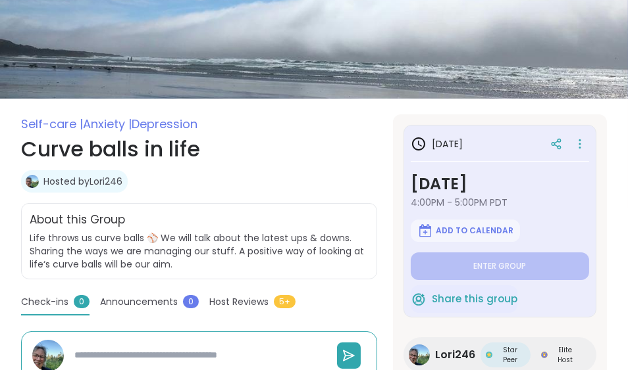
type textarea "*"
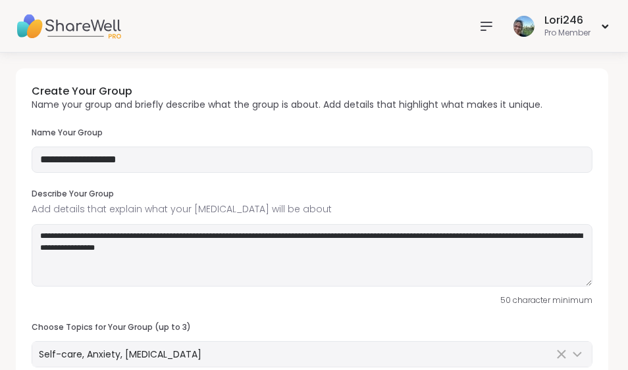
click at [479, 25] on icon at bounding box center [486, 26] width 16 height 16
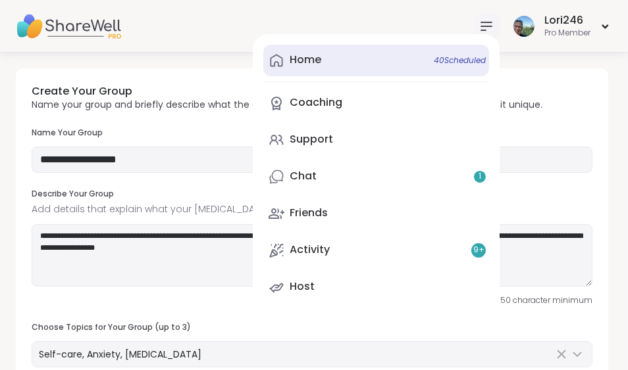
click at [303, 59] on div "Home 40 Scheduled" at bounding box center [306, 60] width 32 height 14
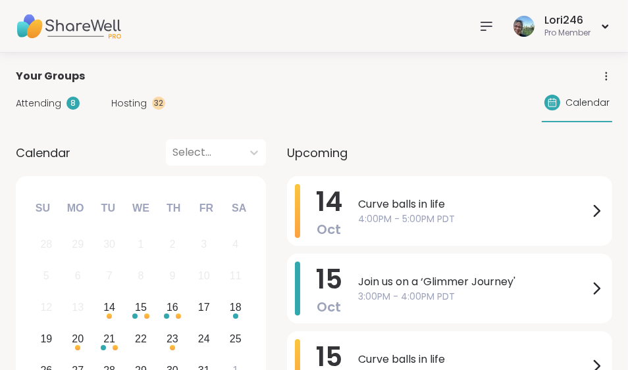
click at [484, 20] on icon at bounding box center [486, 26] width 16 height 16
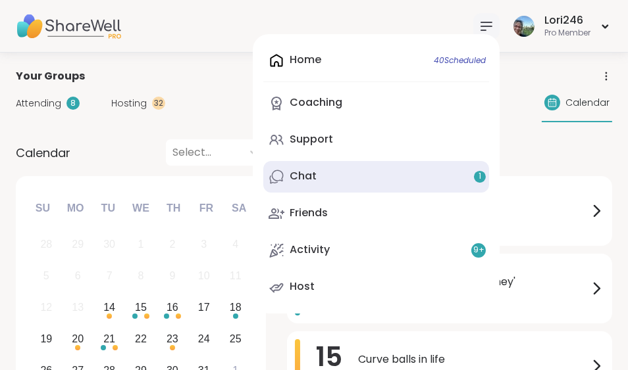
click at [315, 181] on link "Chat 1" at bounding box center [376, 177] width 226 height 32
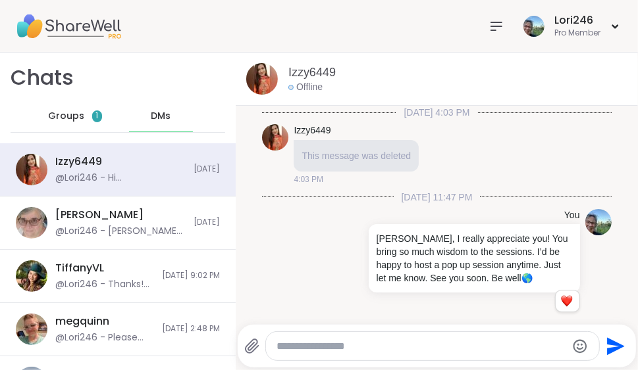
scroll to position [414, 0]
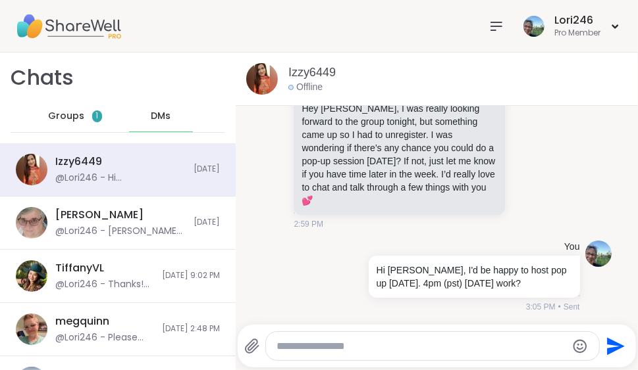
click at [288, 346] on textarea "Type your message" at bounding box center [421, 346] width 290 height 13
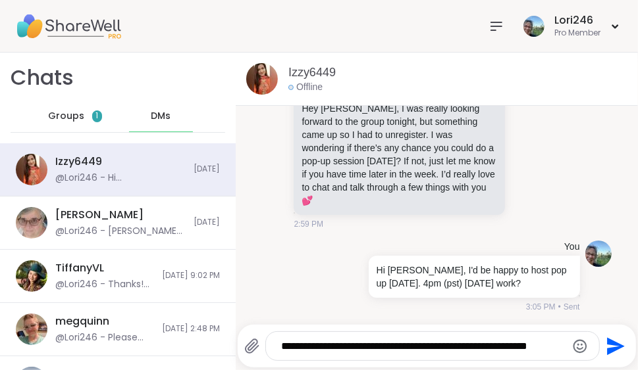
scroll to position [0, 0]
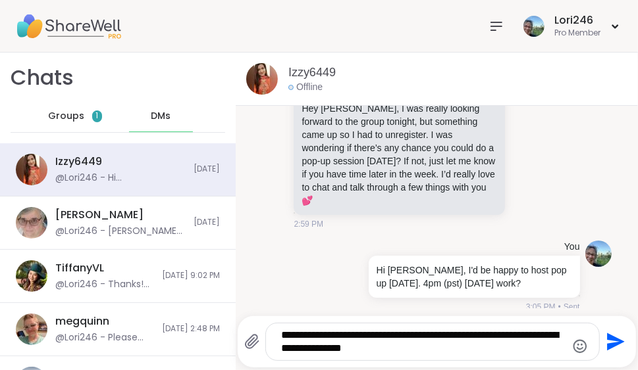
type textarea "**********"
click at [607, 343] on icon "Send" at bounding box center [616, 343] width 18 height 18
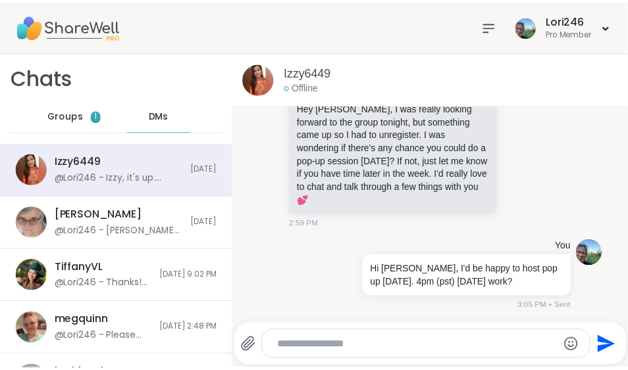
scroll to position [511, 0]
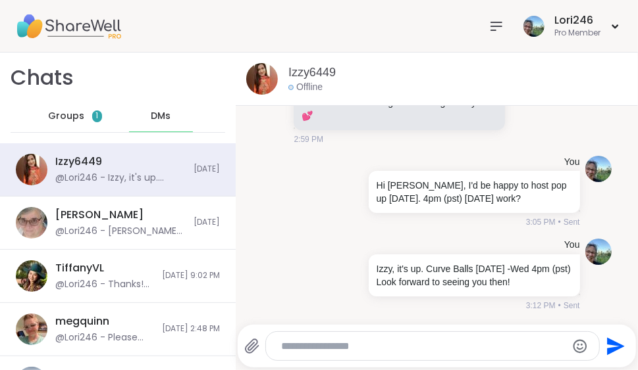
click at [483, 19] on nav at bounding box center [496, 26] width 26 height 26
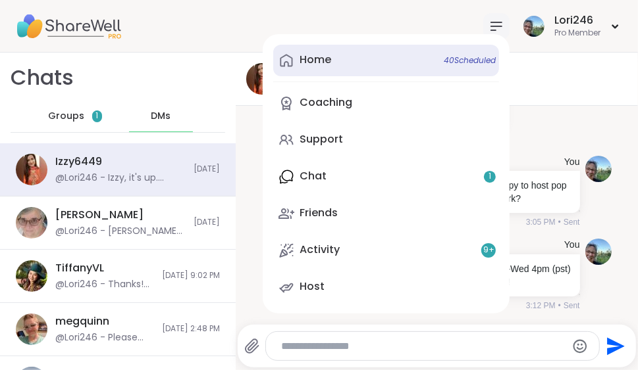
click at [317, 63] on div "Home 40 Scheduled" at bounding box center [315, 60] width 32 height 14
